Goal: Task Accomplishment & Management: Complete application form

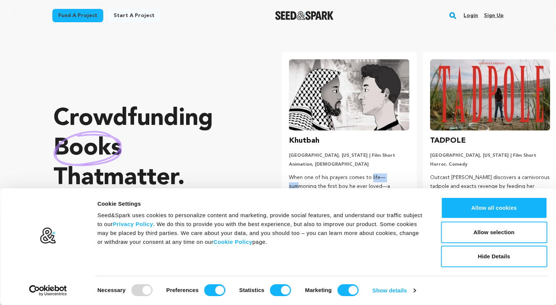
drag, startPoint x: 288, startPoint y: 173, endPoint x: 312, endPoint y: 174, distance: 24.2
click at [312, 174] on li "Khutbah Los Angeles, California | Film Short Animation, LGBTQ When one of his p…" at bounding box center [348, 141] width 135 height 178
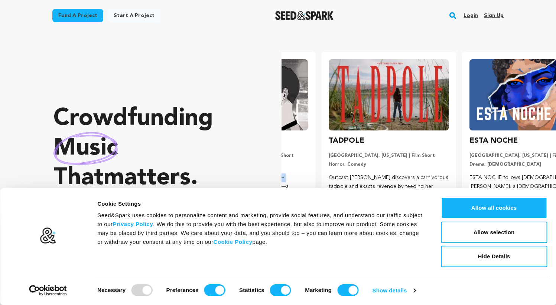
scroll to position [0, 141]
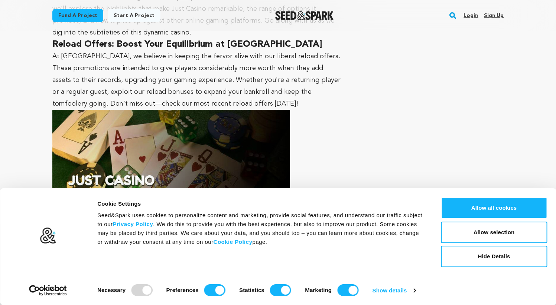
scroll to position [649, 0]
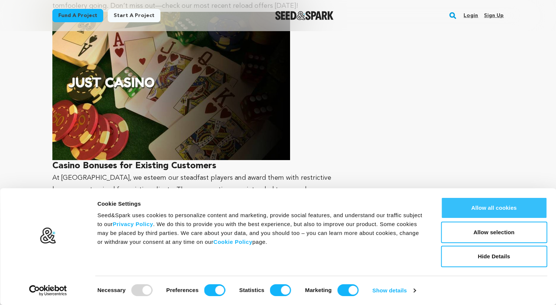
click at [501, 213] on button "Allow all cookies" at bounding box center [494, 208] width 106 height 22
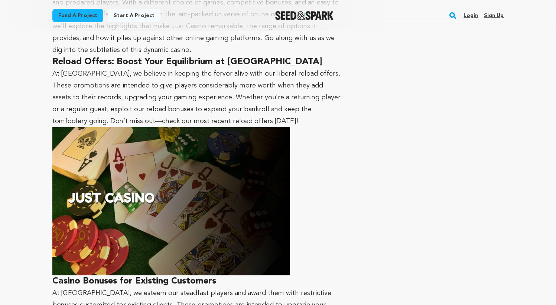
scroll to position [531, 0]
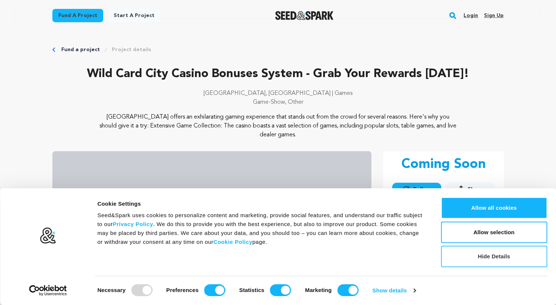
click at [491, 260] on button "Hide Details" at bounding box center [494, 257] width 106 height 22
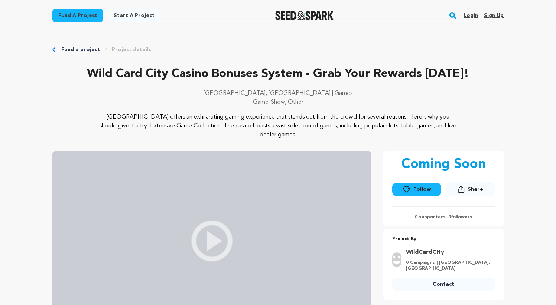
click at [118, 16] on link "Start a project" at bounding box center [134, 15] width 53 height 13
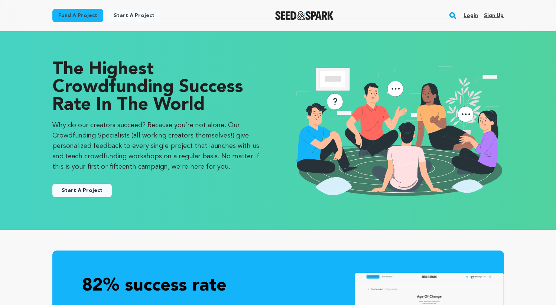
click at [94, 184] on link "Start A Project" at bounding box center [81, 190] width 59 height 13
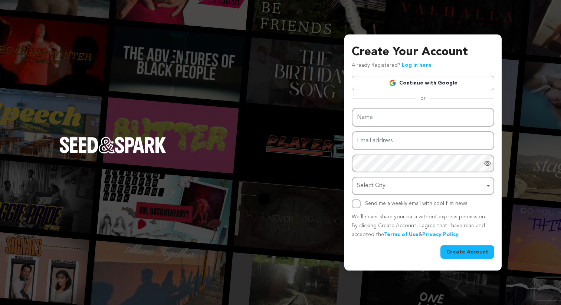
click at [427, 83] on link "Continue with Google" at bounding box center [423, 83] width 143 height 14
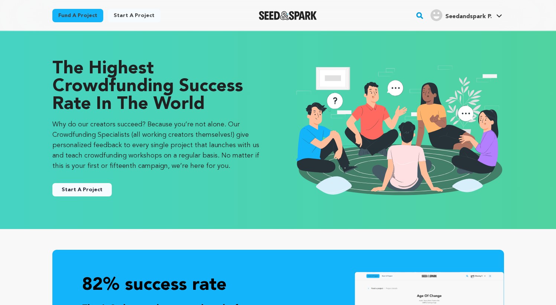
scroll to position [1, 0]
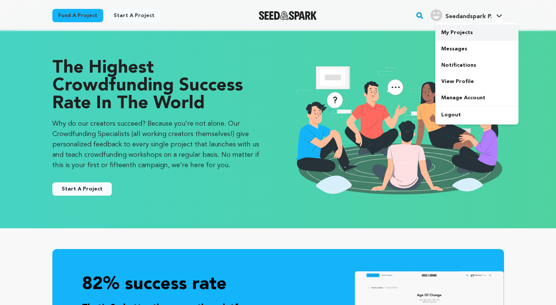
click at [451, 26] on link "My Projects" at bounding box center [476, 32] width 83 height 16
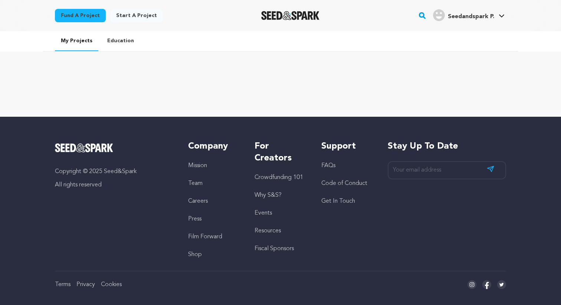
click at [124, 10] on link "Start a project" at bounding box center [136, 15] width 53 height 13
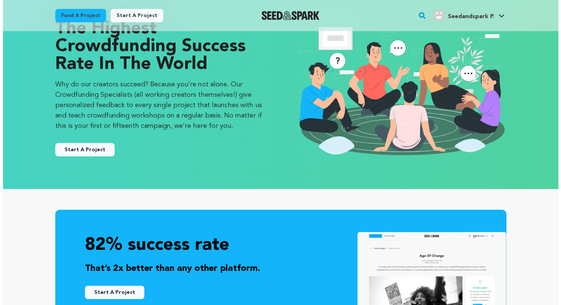
scroll to position [103, 0]
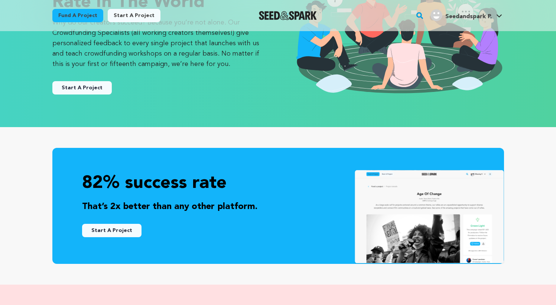
click at [76, 81] on button "Start A Project" at bounding box center [81, 87] width 59 height 13
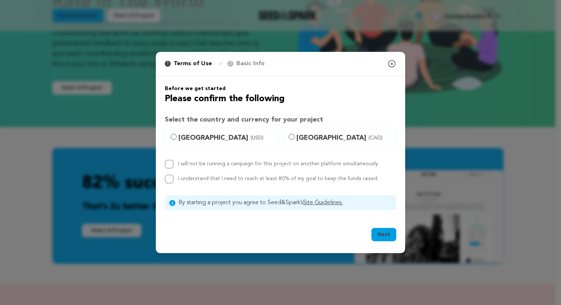
click at [255, 138] on span "United States (USD)" at bounding box center [226, 138] width 95 height 10
click at [177, 138] on input "United States (USD)" at bounding box center [174, 137] width 6 height 6
radio input "true"
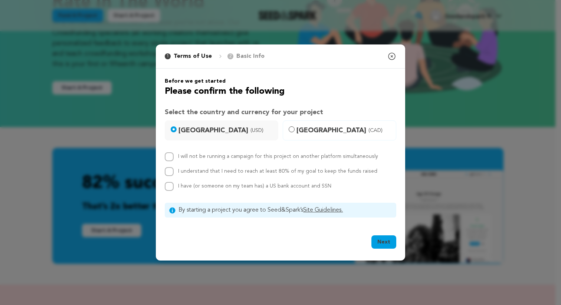
click at [375, 241] on button "Next" at bounding box center [384, 242] width 25 height 13
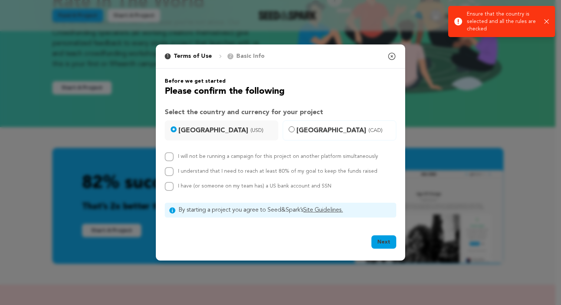
click at [545, 20] on icon "button" at bounding box center [547, 21] width 5 height 5
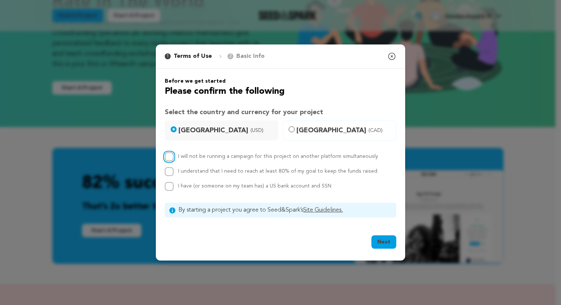
click at [173, 157] on input "I will not be running a campaign for this project on another platform simultane…" at bounding box center [169, 157] width 9 height 9
checkbox input "true"
click at [170, 172] on input "I understand that I need to reach at least 80% of my goal to keep the funds rai…" at bounding box center [169, 171] width 9 height 9
checkbox input "true"
click at [171, 182] on div "I will not be running a campaign for this project on another platform simultane…" at bounding box center [281, 172] width 232 height 39
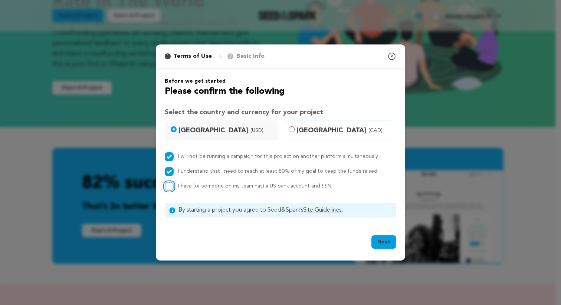
click at [172, 190] on input "I have (or someone on my team has) a US bank account and SSN" at bounding box center [169, 186] width 9 height 9
checkbox input "true"
click at [383, 243] on button "Next" at bounding box center [384, 242] width 25 height 13
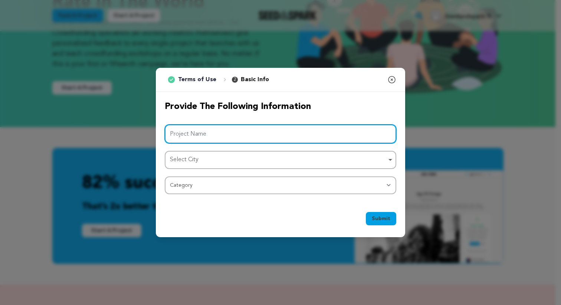
click at [251, 141] on input "Project Name" at bounding box center [281, 134] width 232 height 19
click at [238, 163] on div "Select City Remove item" at bounding box center [278, 160] width 217 height 11
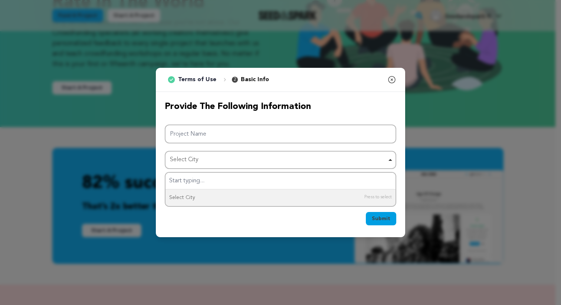
click at [146, 162] on div "1 Terms of Use 2 Basic Info You started your project! Close modal Provide the f…" at bounding box center [280, 152] width 561 height 305
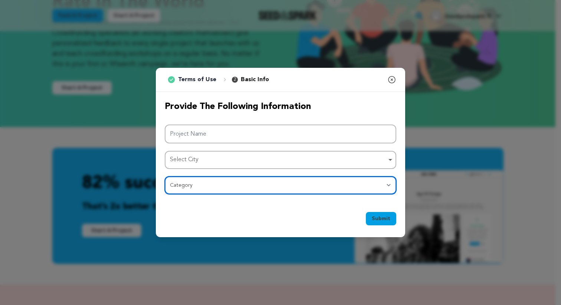
click at [303, 186] on select "Category Film Feature Film Short Series Film Festival Company Music Video VR Ex…" at bounding box center [281, 186] width 232 height 18
select select "10891"
click at [165, 177] on select "Category Film Feature Film Short Series Film Festival Company Music Video VR Ex…" at bounding box center [281, 186] width 232 height 18
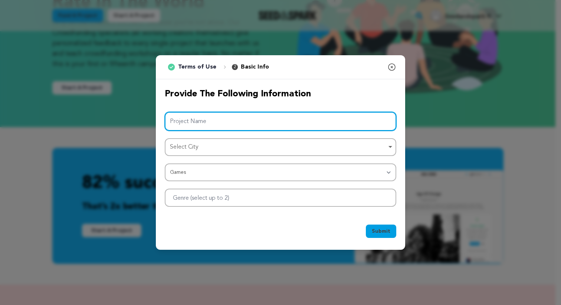
click at [226, 117] on input "Project Name" at bounding box center [281, 121] width 232 height 19
paste input "Pin-Up Casino [GEOGRAPHIC_DATA]: mais do que um simples casino online"
click at [203, 147] on div "Select City Remove item" at bounding box center [278, 147] width 217 height 11
type input "Pin-Up Casino [GEOGRAPHIC_DATA]: mais do que um simples casino online"
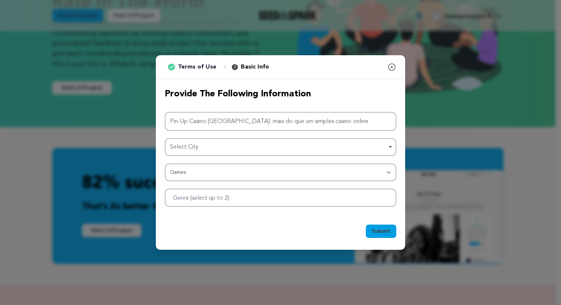
click at [255, 150] on div "Select City Remove item" at bounding box center [278, 147] width 217 height 11
type input "ф"
click at [382, 232] on span "Submit" at bounding box center [381, 231] width 19 height 7
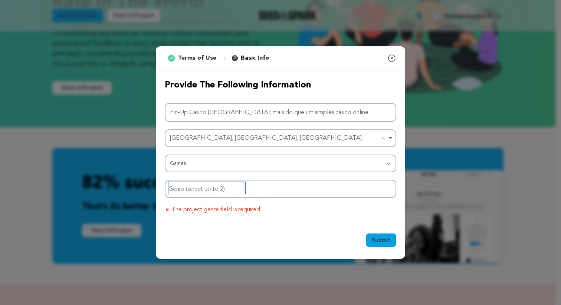
click at [219, 188] on input "Genre (select up to 2)" at bounding box center [207, 188] width 77 height 12
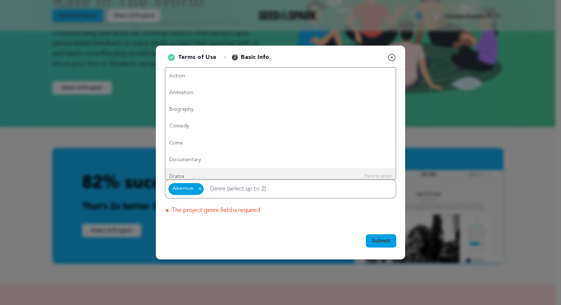
click at [382, 239] on span "Submit" at bounding box center [381, 241] width 19 height 7
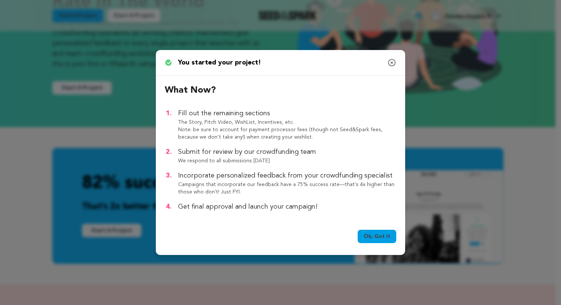
click at [377, 239] on link "Ok, Got it" at bounding box center [377, 236] width 39 height 13
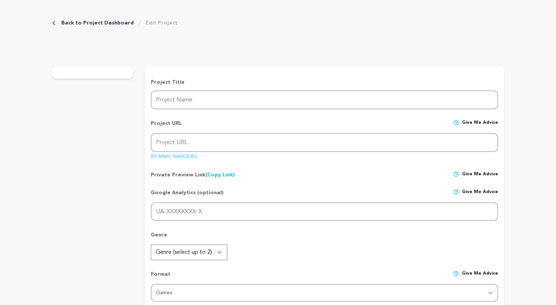
type input "Pin-Up Casino [GEOGRAPHIC_DATA]: mais do que um simples casino online"
type input "pin-up-casino-[GEOGRAPHIC_DATA]-mais-do-que-um-simples-casino-online"
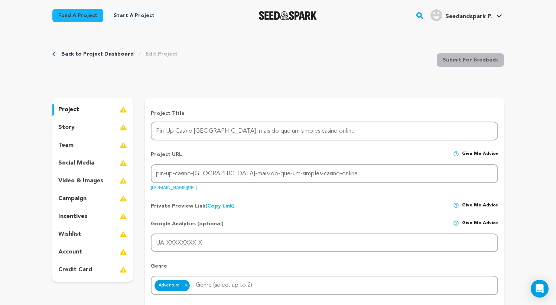
click at [144, 19] on link "Start a project" at bounding box center [134, 15] width 53 height 13
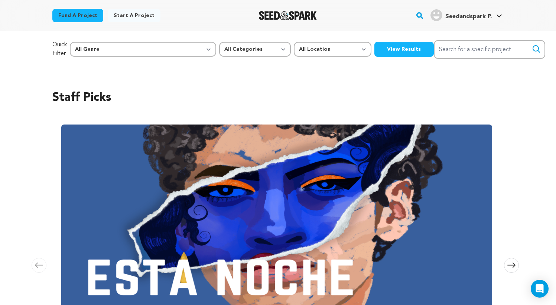
click at [132, 16] on link "Start a project" at bounding box center [134, 15] width 53 height 13
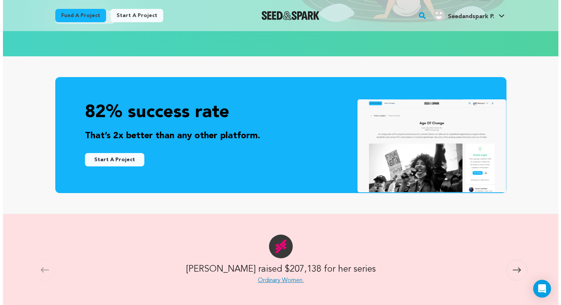
scroll to position [86, 0]
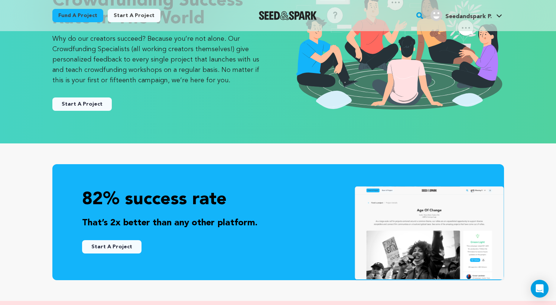
click at [88, 100] on button "Start A Project" at bounding box center [81, 104] width 59 height 13
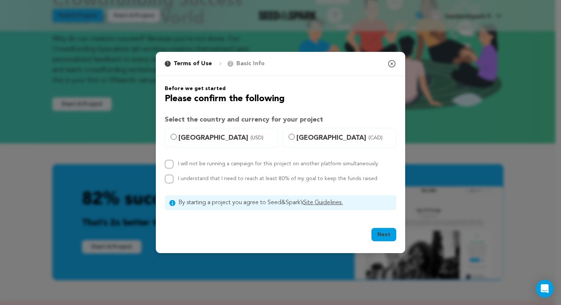
click at [194, 133] on span "United States (USD)" at bounding box center [226, 138] width 95 height 10
click at [177, 134] on input "United States (USD)" at bounding box center [174, 137] width 6 height 6
radio input "true"
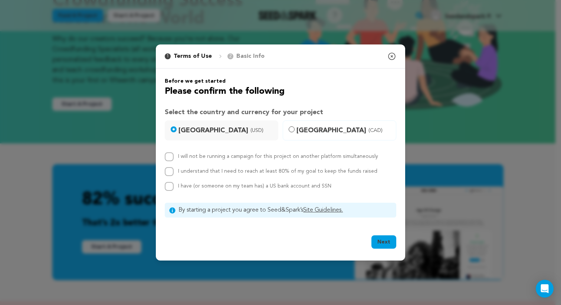
click at [169, 180] on div "I will not be running a campaign for this project on another platform simultane…" at bounding box center [281, 172] width 232 height 39
click at [170, 186] on input "I have (or someone on my team has) a US bank account and SSN" at bounding box center [169, 186] width 9 height 9
checkbox input "true"
click at [170, 171] on input "I understand that I need to reach at least 80% of my goal to keep the funds rai…" at bounding box center [169, 171] width 9 height 9
checkbox input "true"
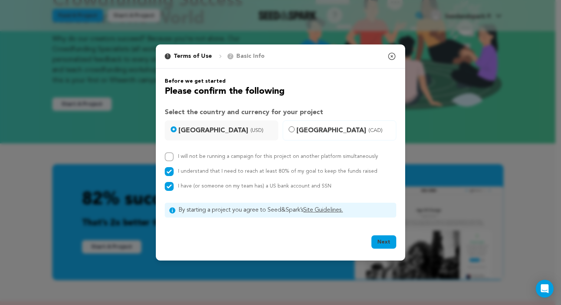
click at [167, 150] on div "Before we get started Please confirm the following Select the country and curre…" at bounding box center [281, 148] width 232 height 140
click at [174, 158] on div "I will not be running a campaign for this project on another platform simultane…" at bounding box center [281, 157] width 232 height 9
click at [171, 157] on input "I will not be running a campaign for this project on another platform simultane…" at bounding box center [169, 157] width 9 height 9
checkbox input "true"
click at [385, 241] on button "Next" at bounding box center [384, 242] width 25 height 13
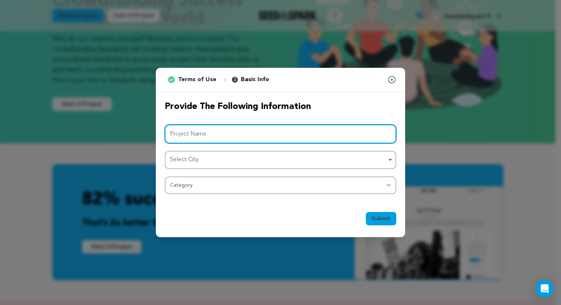
click at [280, 140] on input "Project Name" at bounding box center [281, 134] width 232 height 19
paste input "Pin-Up Casino [GEOGRAPHIC_DATA]: mais do que um simples casino online"
click at [240, 156] on div "Select City Remove item" at bounding box center [278, 160] width 217 height 11
type input "Pin-Up Casino [GEOGRAPHIC_DATA]: mais do que um simples casino online"
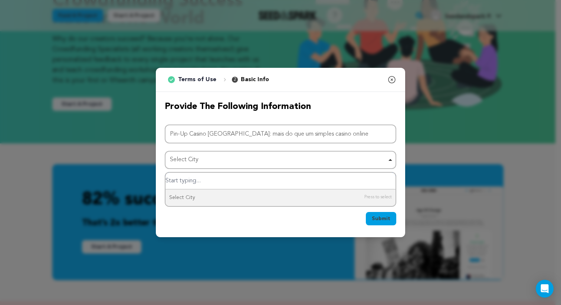
type input "ф"
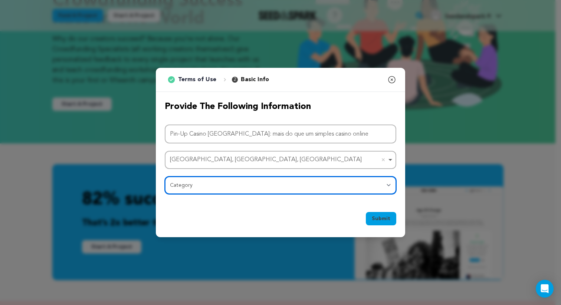
click at [196, 187] on select "Category Film Feature Film Short Series Film Festival Company Music Video VR Ex…" at bounding box center [281, 186] width 232 height 18
select select "1293"
click at [165, 177] on select "Category Film Feature Film Short Series Film Festival Company Music Video VR Ex…" at bounding box center [281, 186] width 232 height 18
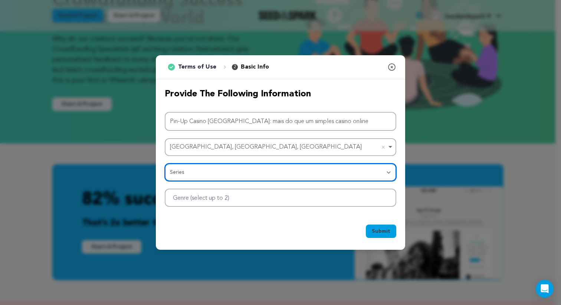
click at [262, 202] on div at bounding box center [281, 198] width 232 height 18
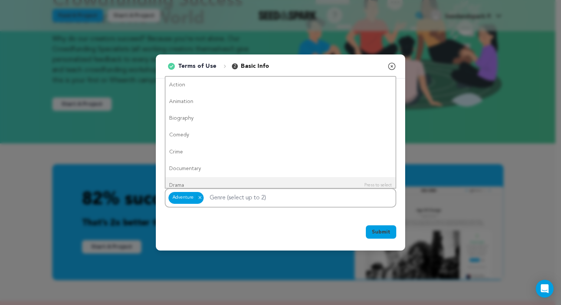
click at [385, 231] on span "Submit" at bounding box center [381, 232] width 19 height 7
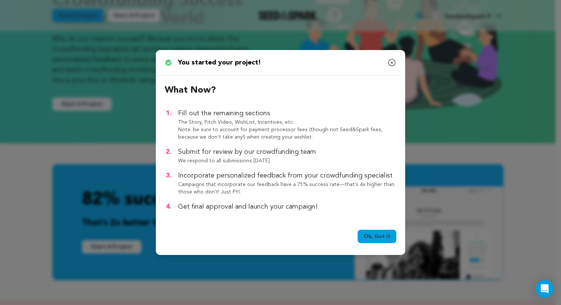
click at [379, 239] on link "Ok, Got it" at bounding box center [377, 236] width 39 height 13
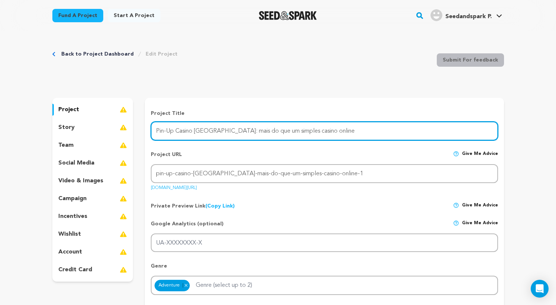
click at [223, 130] on input "Pin-Up Casino [GEOGRAPHIC_DATA]: mais do que um simples casino online" at bounding box center [324, 131] width 347 height 19
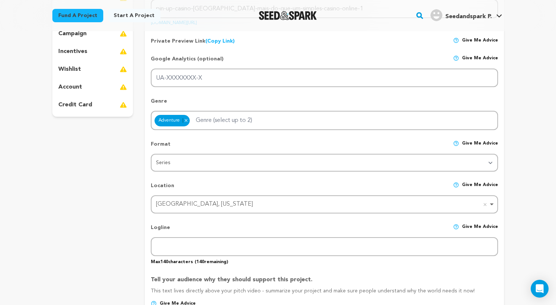
scroll to position [166, 0]
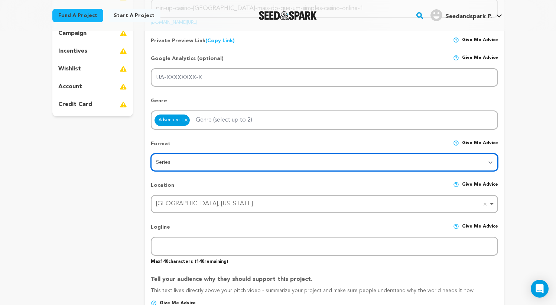
click at [266, 164] on select "Category Film Feature Film Short Series VR Experience Film Festival Company Mus…" at bounding box center [324, 163] width 347 height 18
click at [151, 154] on select "Category Film Feature Film Short Series VR Experience Film Festival Company Mus…" at bounding box center [324, 163] width 347 height 18
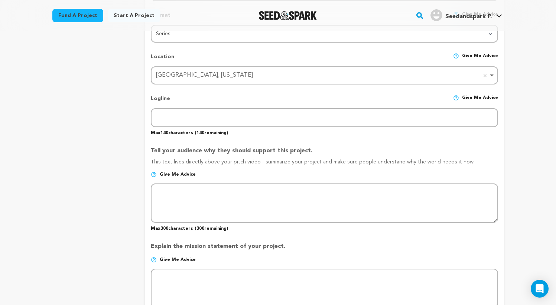
scroll to position [363, 0]
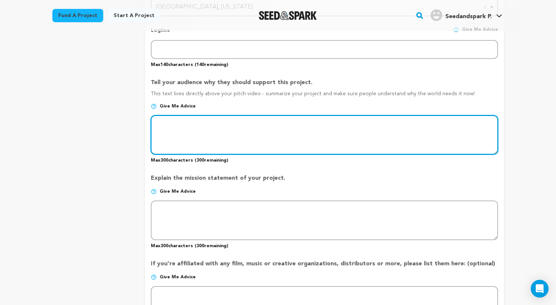
click at [238, 128] on textarea at bounding box center [324, 134] width 347 height 39
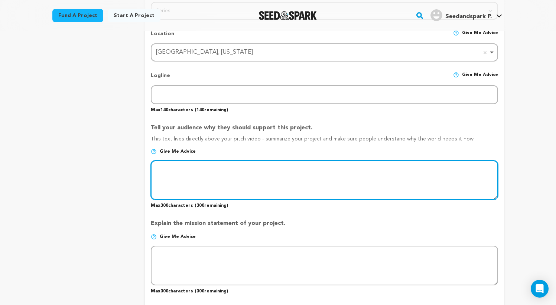
scroll to position [348, 0]
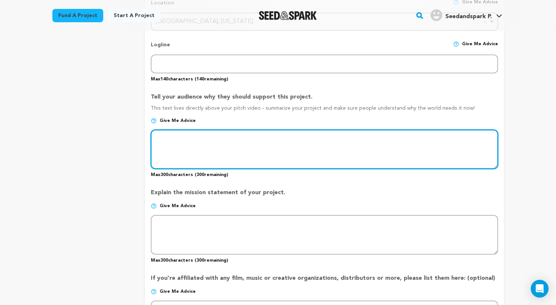
paste textarea "Quando ouvi falar do Pin-Up Casino [GEOGRAPHIC_DATA], imaginei apenas mais uma …"
drag, startPoint x: 172, startPoint y: 148, endPoint x: 276, endPoint y: 179, distance: 108.2
click at [276, 179] on div "Project Title Project Name Pin-Up Casino [GEOGRAPHIC_DATA]: mais do que um simp…" at bounding box center [324, 144] width 347 height 764
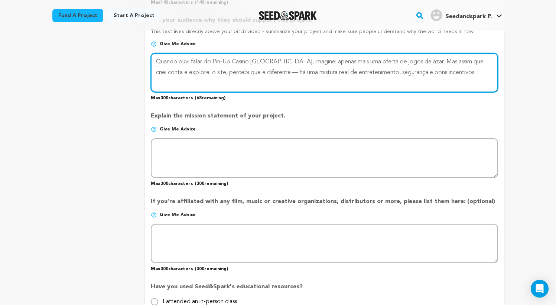
scroll to position [422, 0]
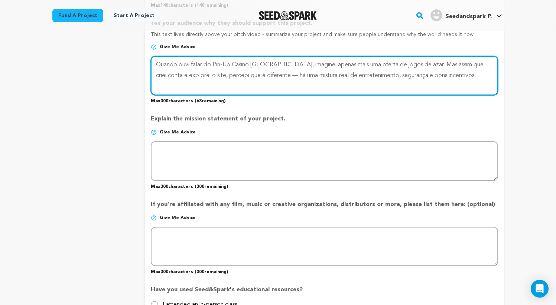
type textarea "Quando ouvi falar do Pin-Up Casino [GEOGRAPHIC_DATA], imaginei apenas mais uma …"
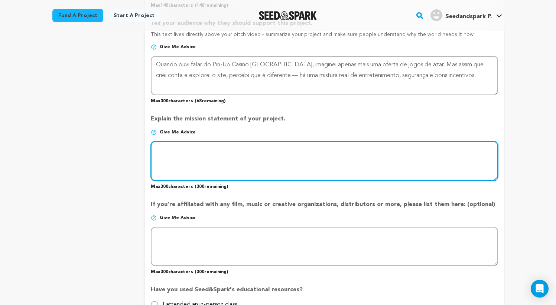
click at [192, 163] on textarea at bounding box center [324, 160] width 347 height 39
paste textarea "Como foi minha experiência pessoal Registar-me foi tranquilo. Alguns cliques, c…"
type textarea "Como foi minha experiência pessoal Registar-me foi tranquilo. Alguns cliques, c…"
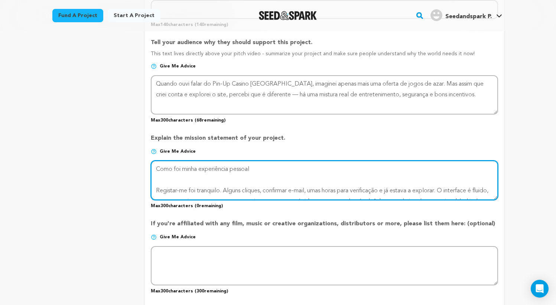
scroll to position [473, 0]
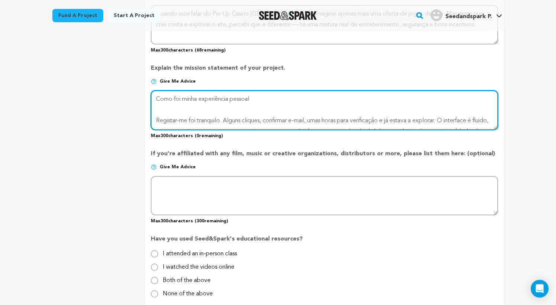
click at [183, 123] on textarea at bounding box center [324, 110] width 347 height 39
click at [184, 120] on textarea at bounding box center [324, 110] width 347 height 39
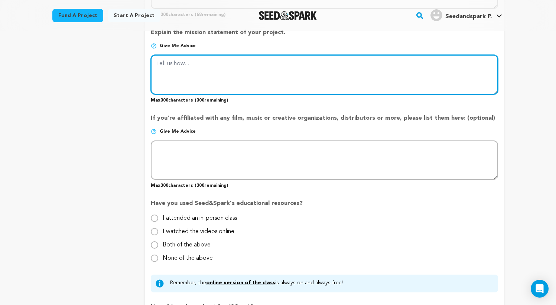
scroll to position [538, 0]
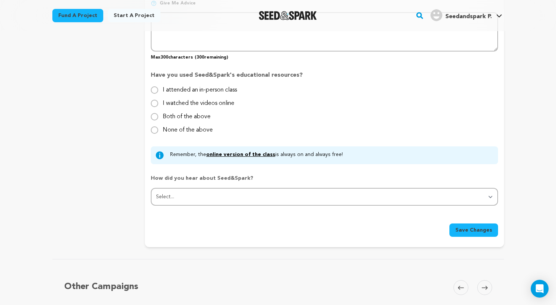
click at [479, 231] on span "Save Changes" at bounding box center [473, 230] width 37 height 7
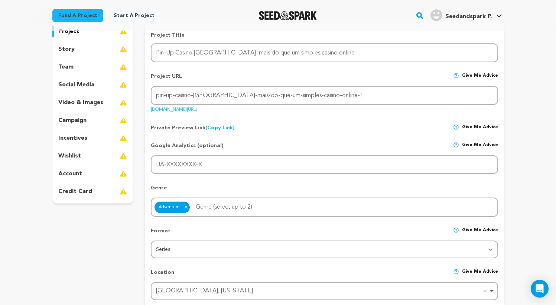
scroll to position [0, 0]
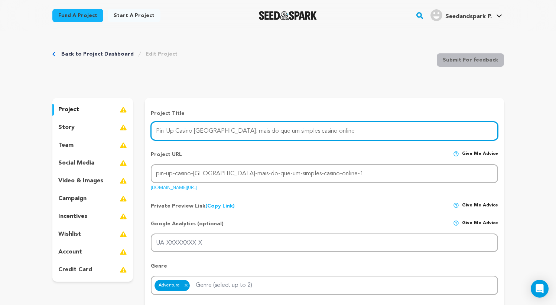
drag, startPoint x: 213, startPoint y: 131, endPoint x: 156, endPoint y: 133, distance: 57.6
click at [156, 133] on input "Pin-Up Casino [GEOGRAPHIC_DATA]: mais do que um simples casino online" at bounding box center [324, 131] width 347 height 19
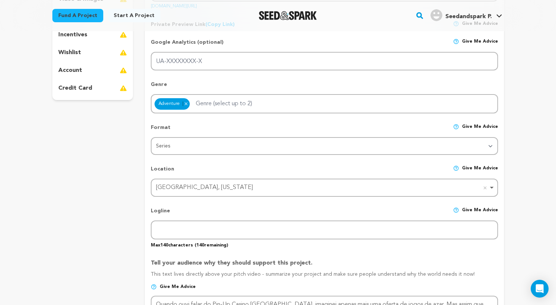
scroll to position [197, 0]
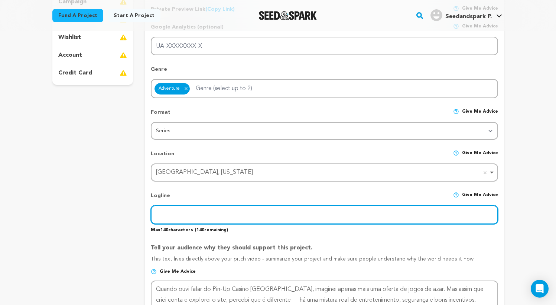
click at [175, 212] on input "text" at bounding box center [324, 215] width 347 height 19
paste input "Pin-Up Casino Angola"
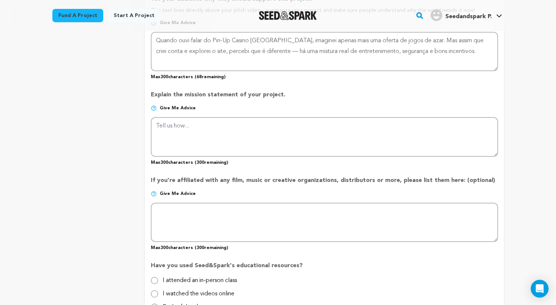
scroll to position [574, 0]
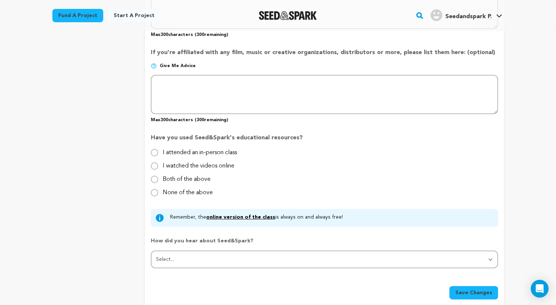
type input "Pin-Up Casino Angola"
click at [478, 292] on span "Save Changes" at bounding box center [473, 293] width 37 height 7
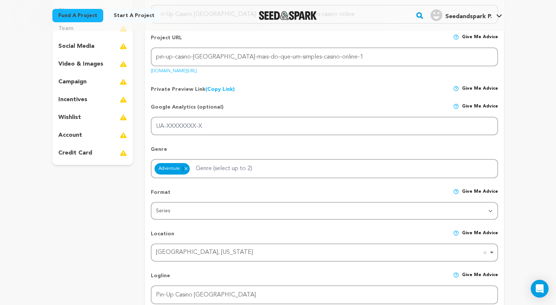
scroll to position [0, 0]
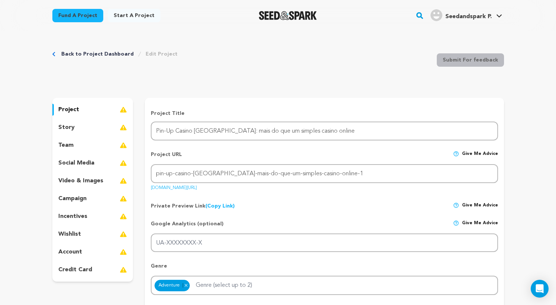
click at [78, 53] on link "Back to Project Dashboard" at bounding box center [97, 53] width 72 height 7
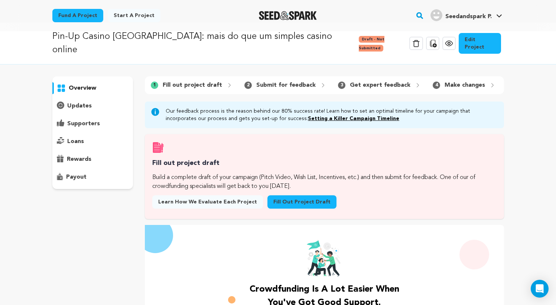
scroll to position [9, 0]
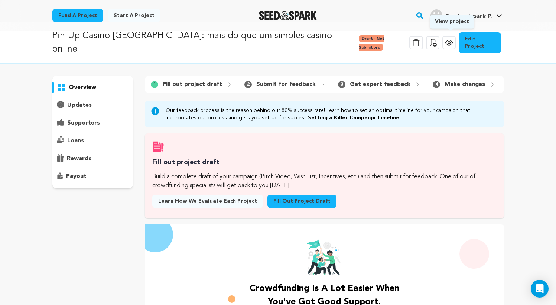
click at [450, 39] on icon at bounding box center [448, 42] width 9 height 9
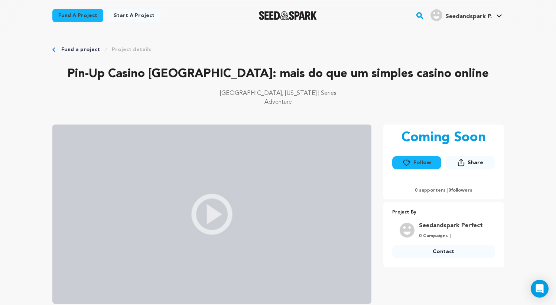
click at [76, 49] on link "Fund a project" at bounding box center [80, 49] width 39 height 7
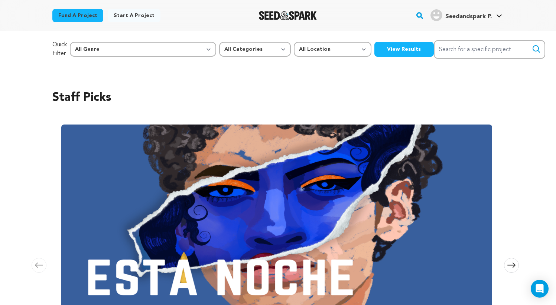
click at [470, 17] on span "Seedandspark P." at bounding box center [468, 17] width 46 height 6
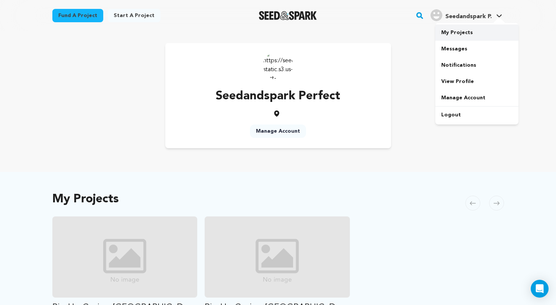
click at [460, 35] on link "My Projects" at bounding box center [476, 32] width 83 height 16
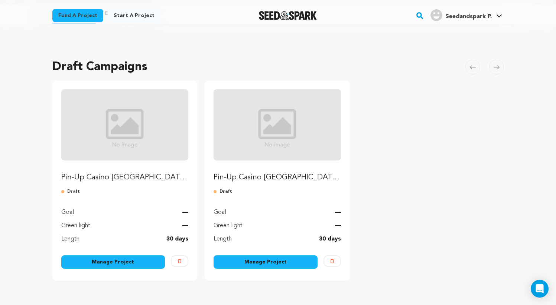
scroll to position [104, 0]
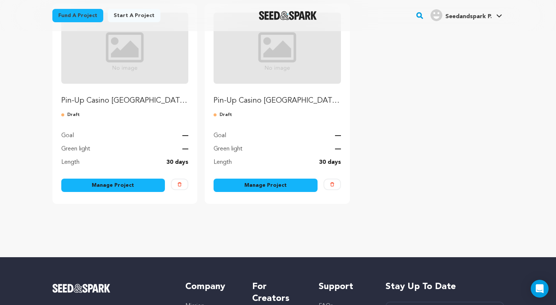
click at [278, 186] on link "Manage Project" at bounding box center [265, 185] width 104 height 13
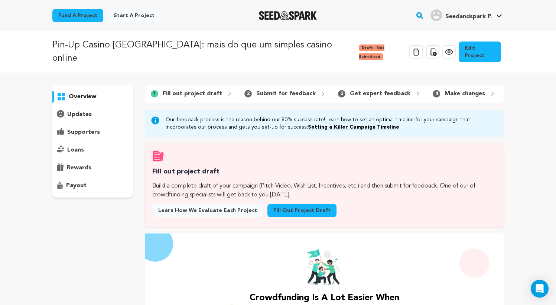
click at [287, 209] on link "Fill out project draft" at bounding box center [301, 210] width 69 height 13
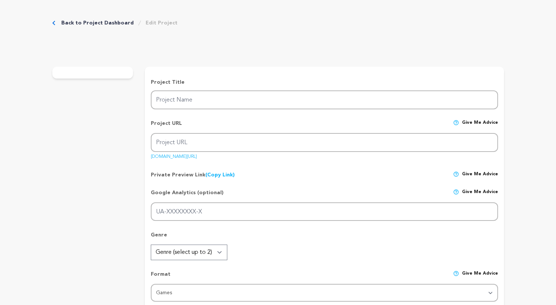
type input "Pin-Up Casino [GEOGRAPHIC_DATA]: mais do que um simples casino online"
type input "pin-up-casino-[GEOGRAPHIC_DATA]-mais-do-que-um-simples-casino-online"
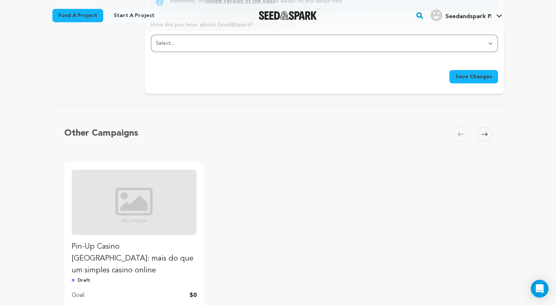
scroll to position [807, 0]
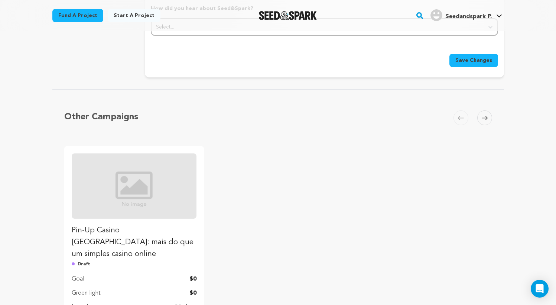
click at [486, 120] on span at bounding box center [484, 118] width 15 height 15
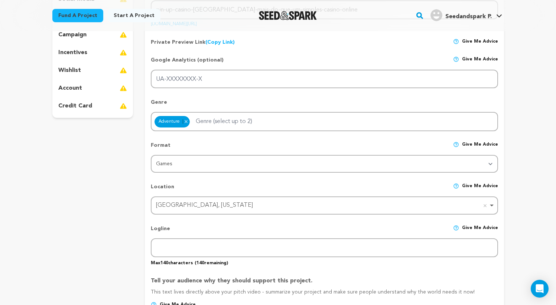
scroll to position [174, 0]
